Goal: Transaction & Acquisition: Purchase product/service

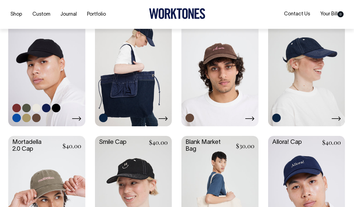
click at [57, 78] on link at bounding box center [46, 68] width 77 height 114
